Goal: Transaction & Acquisition: Download file/media

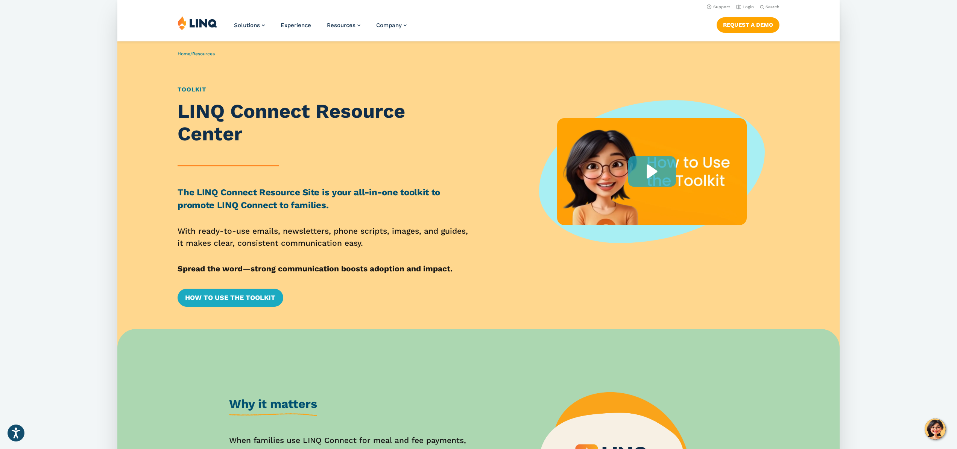
scroll to position [0, 0]
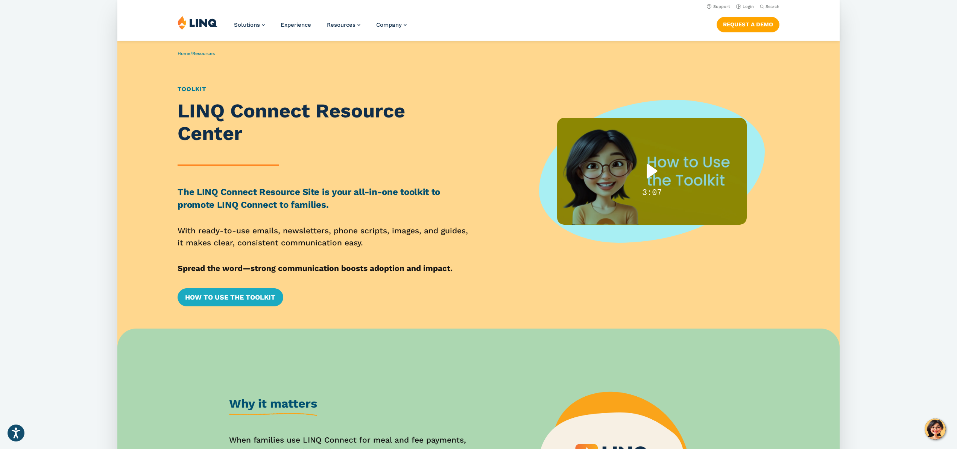
click at [650, 169] on div "Play" at bounding box center [652, 171] width 48 height 30
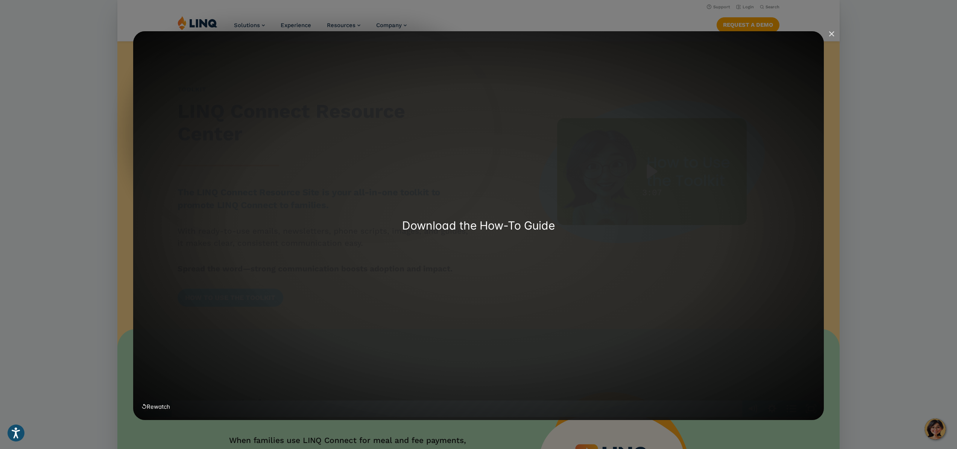
scroll to position [1, 0]
click at [498, 229] on div "Download the How-To Guide" at bounding box center [478, 225] width 553 height 14
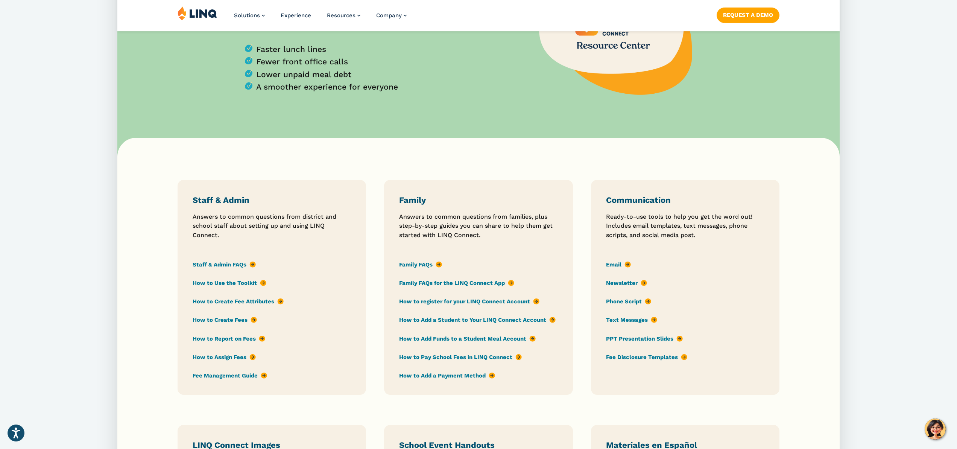
scroll to position [432, 0]
click at [614, 265] on link "Email" at bounding box center [618, 264] width 25 height 8
